Goal: Task Accomplishment & Management: Use online tool/utility

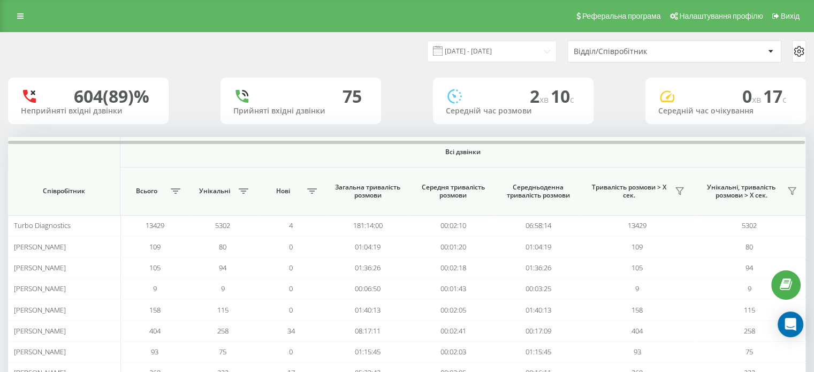
click at [668, 58] on div "Відділ/Співробітник" at bounding box center [674, 51] width 213 height 21
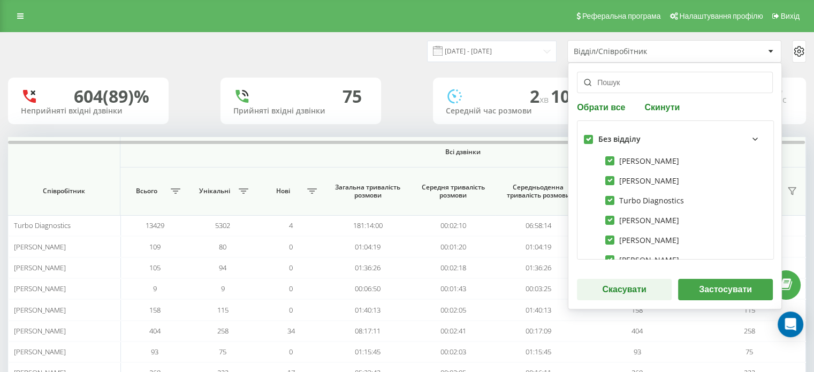
click at [602, 133] on div "Без відділу" at bounding box center [682, 139] width 169 height 13
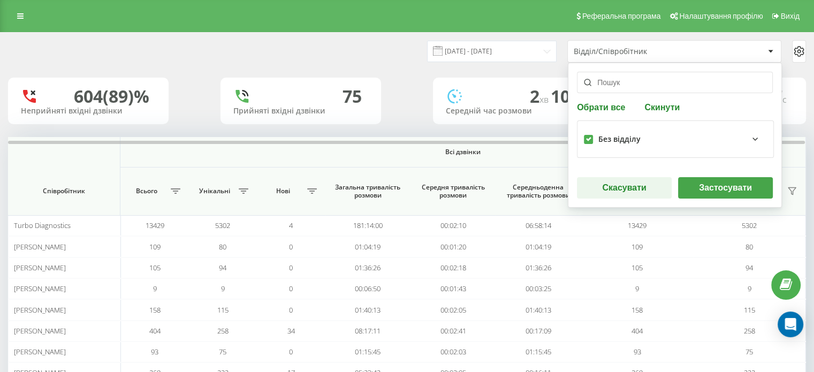
click at [602, 133] on div "Без відділу" at bounding box center [682, 139] width 169 height 13
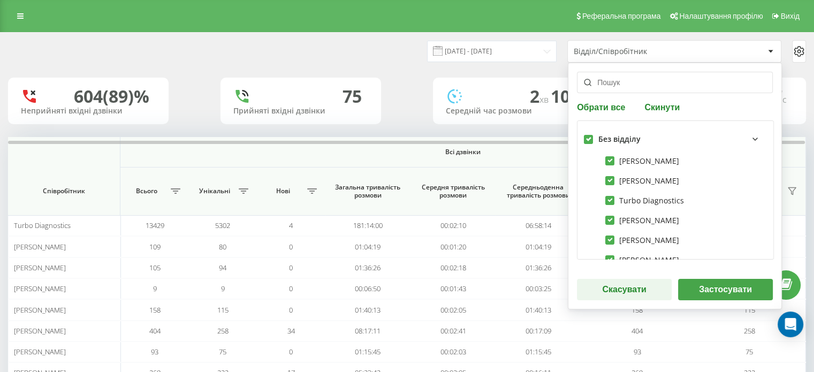
click at [591, 143] on div "Без відділу" at bounding box center [675, 139] width 183 height 24
click at [580, 136] on div "Без відділу [PERSON_NAME] [PERSON_NAME] Diagnostics [PERSON_NAME] [PERSON_NAME]…" at bounding box center [675, 189] width 197 height 139
click at [585, 135] on label at bounding box center [588, 135] width 9 height 0
checkbox input "false"
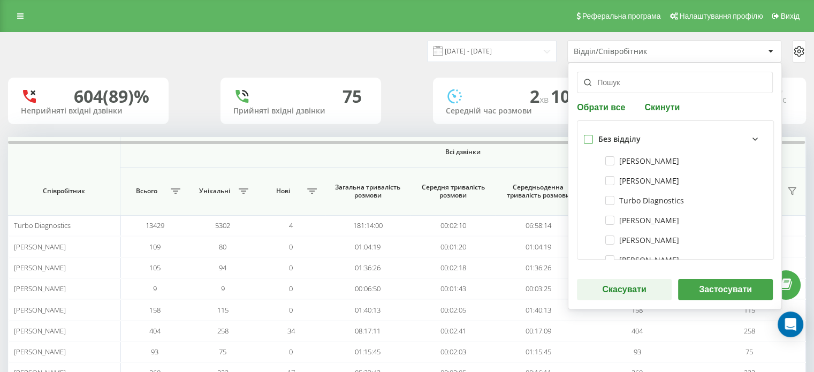
checkbox input "false"
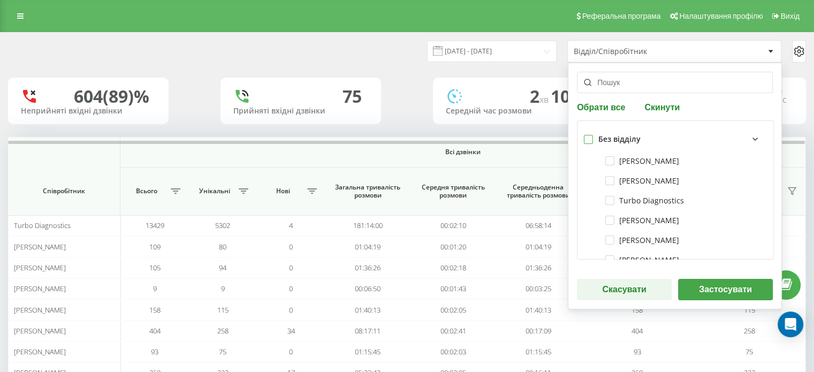
checkbox input "false"
click at [584, 135] on label at bounding box center [588, 135] width 9 height 0
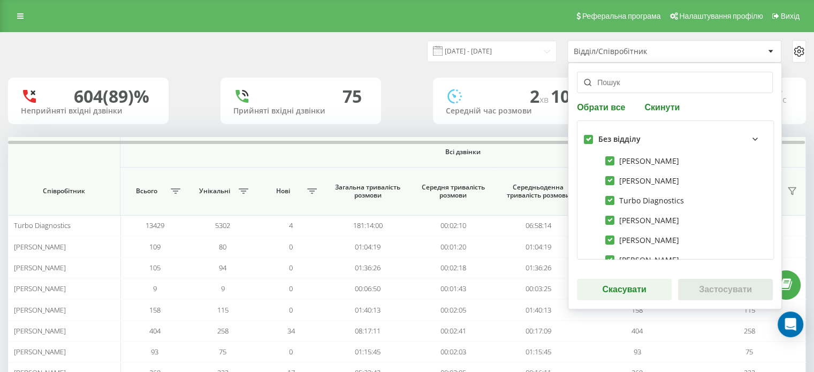
checkbox input "true"
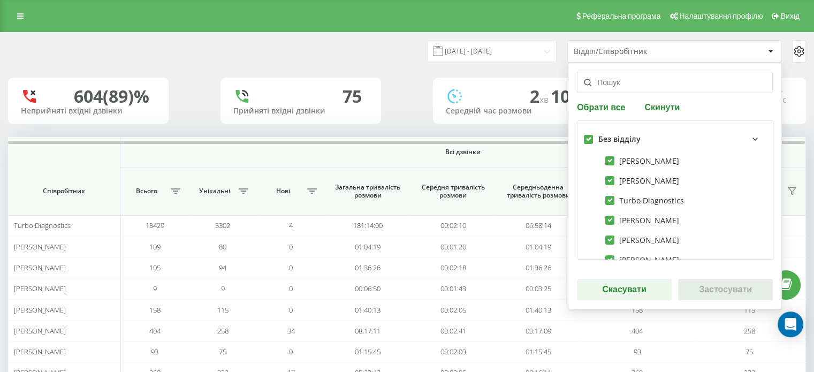
checkbox input "true"
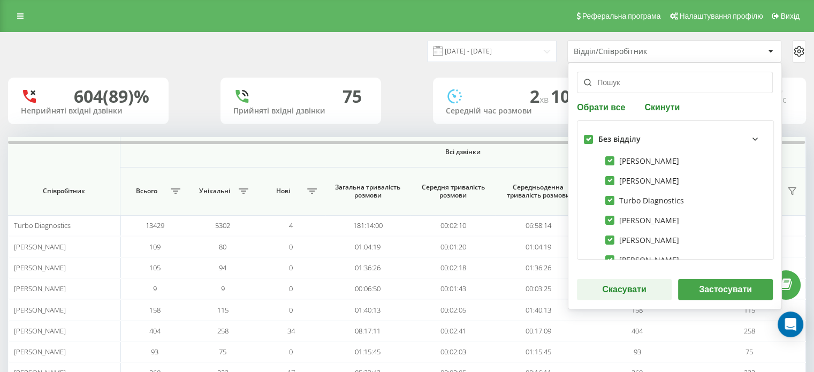
click at [712, 286] on button "Застосувати" at bounding box center [725, 289] width 95 height 21
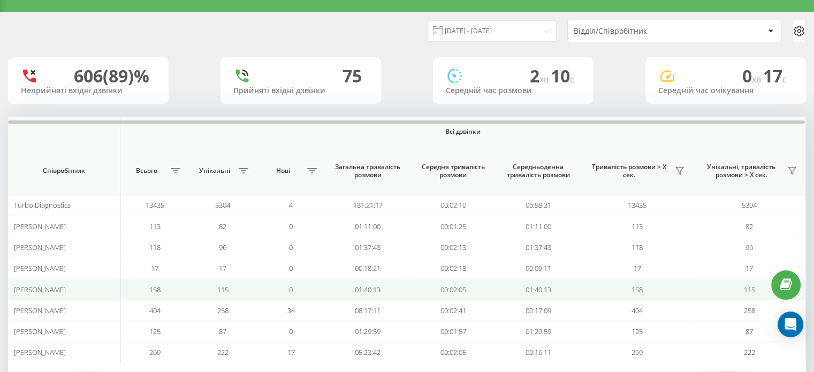
scroll to position [62, 0]
